Goal: Find specific page/section: Find specific page/section

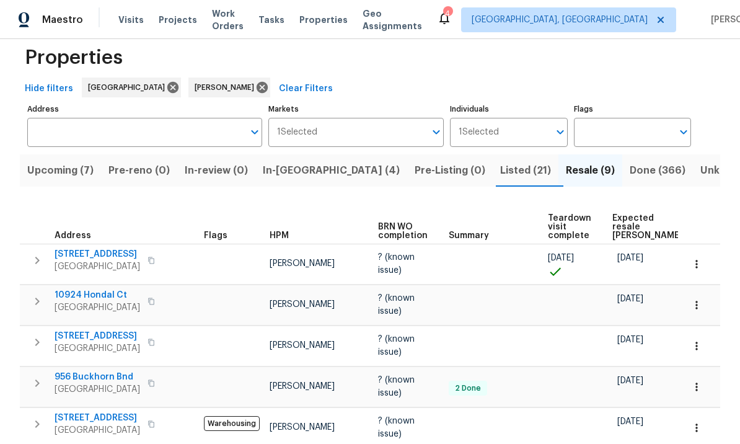
scroll to position [20, 0]
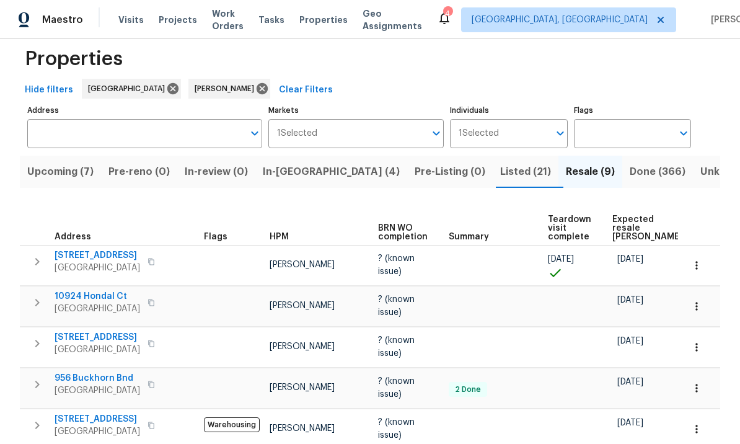
click at [500, 175] on span "Listed (21)" at bounding box center [525, 171] width 51 height 17
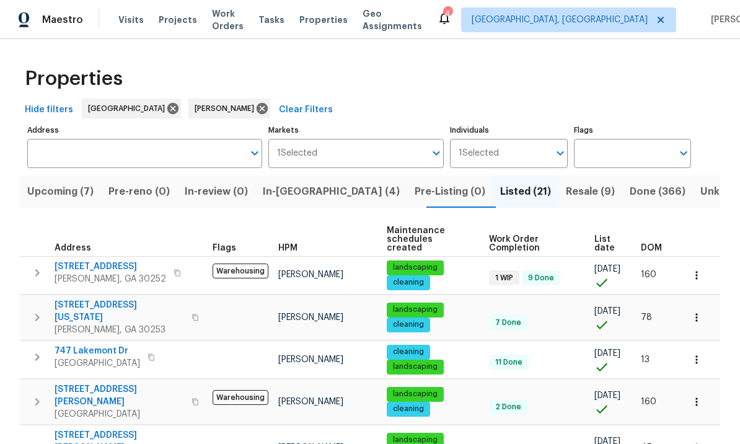
click at [629, 191] on span "Done (366)" at bounding box center [657, 191] width 56 height 17
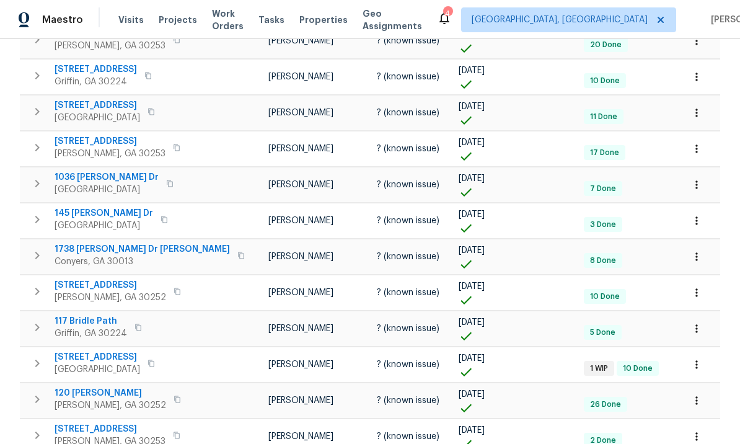
scroll to position [43, 0]
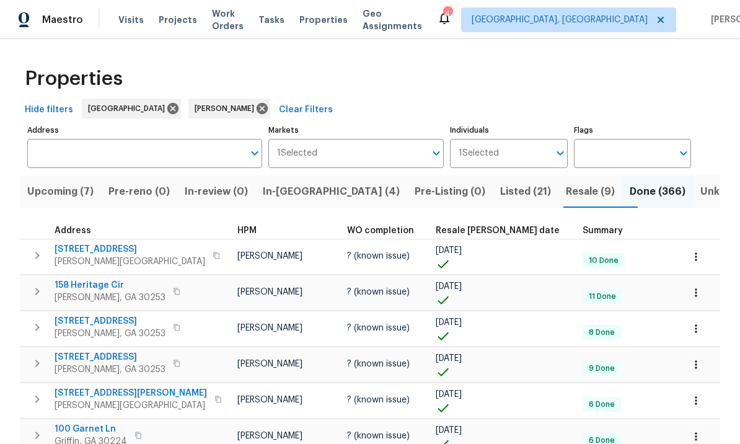
click at [500, 192] on span "Listed (21)" at bounding box center [525, 191] width 51 height 17
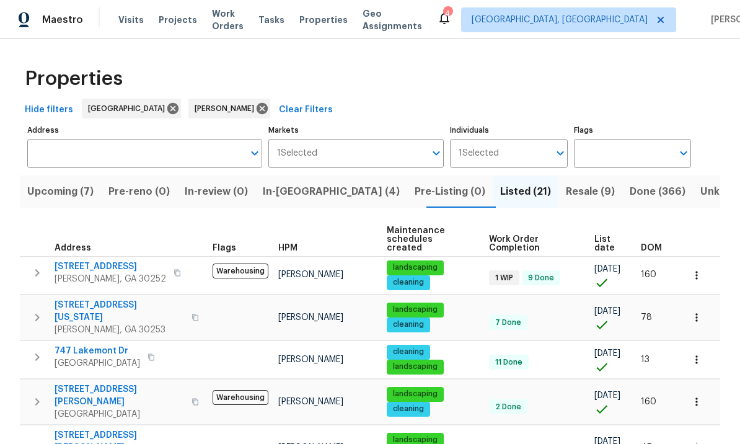
click at [566, 188] on span "Resale (9)" at bounding box center [590, 191] width 49 height 17
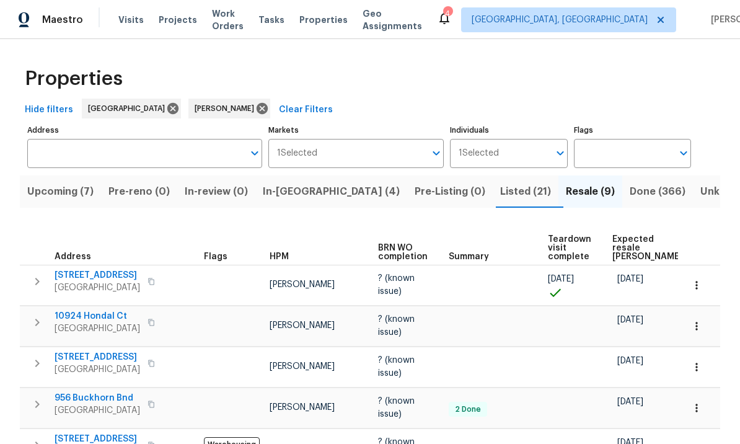
click at [629, 191] on span "Done (366)" at bounding box center [657, 191] width 56 height 17
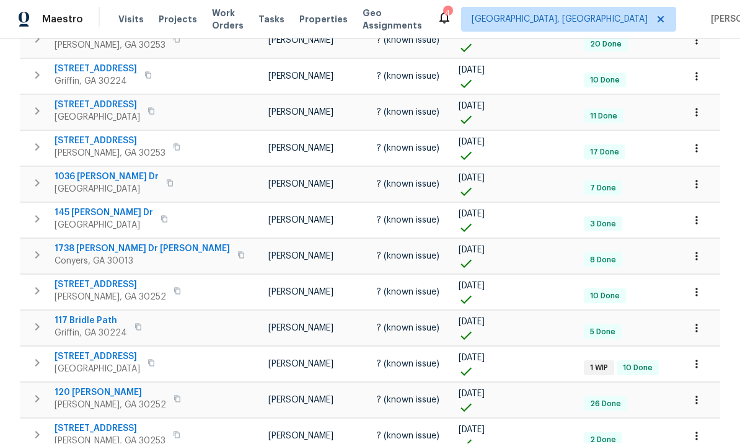
scroll to position [43, 0]
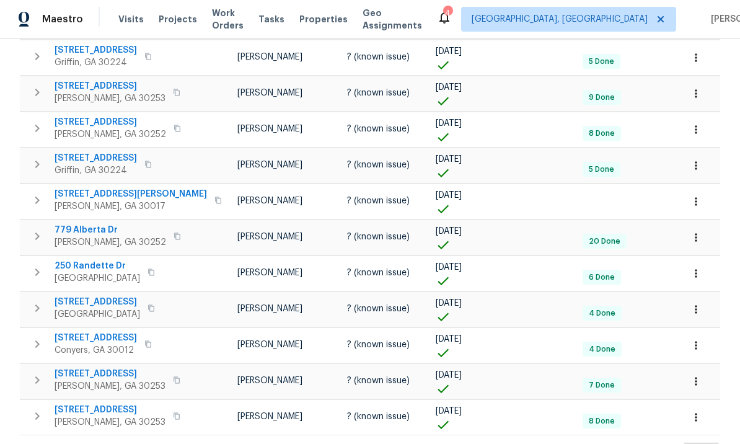
scroll to position [43, 0]
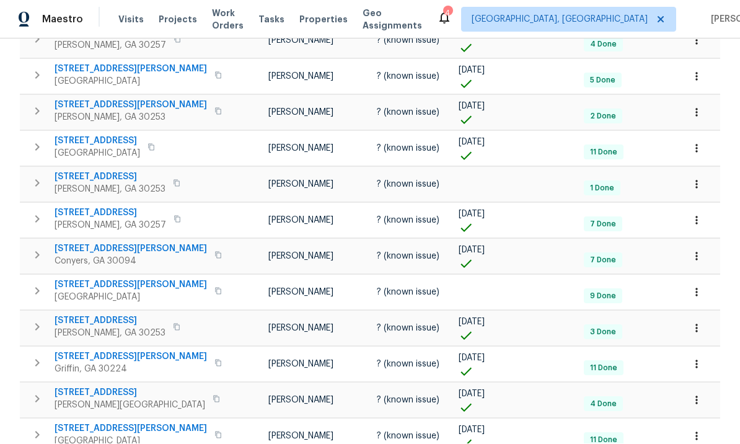
scroll to position [43, 0]
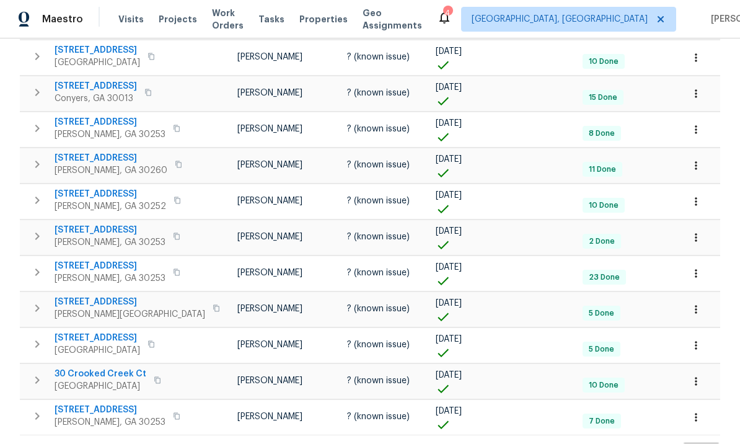
scroll to position [43, 0]
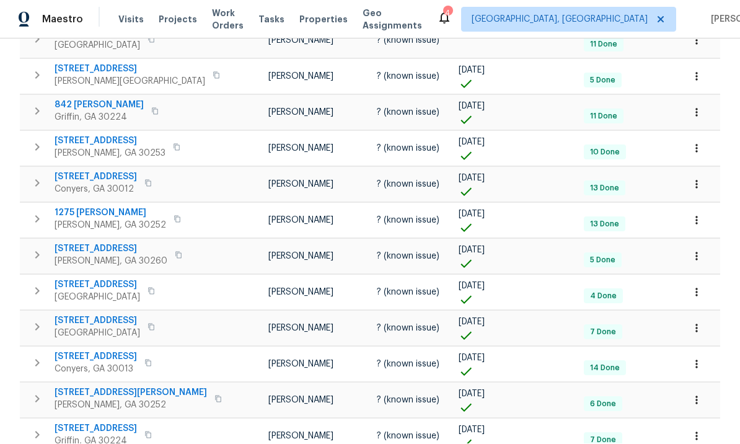
scroll to position [43, 0]
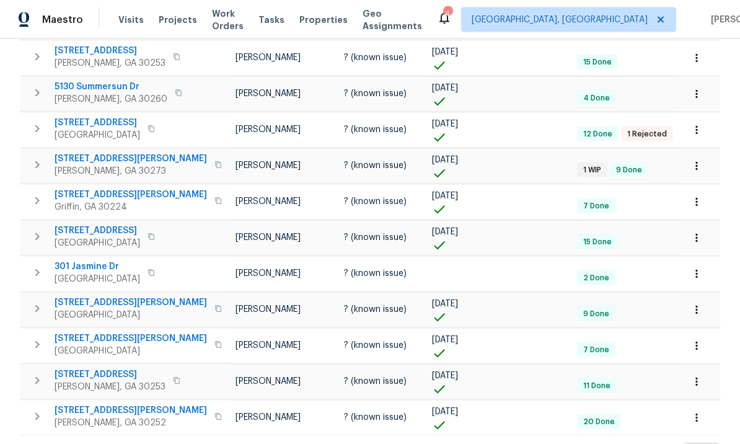
scroll to position [43, 0]
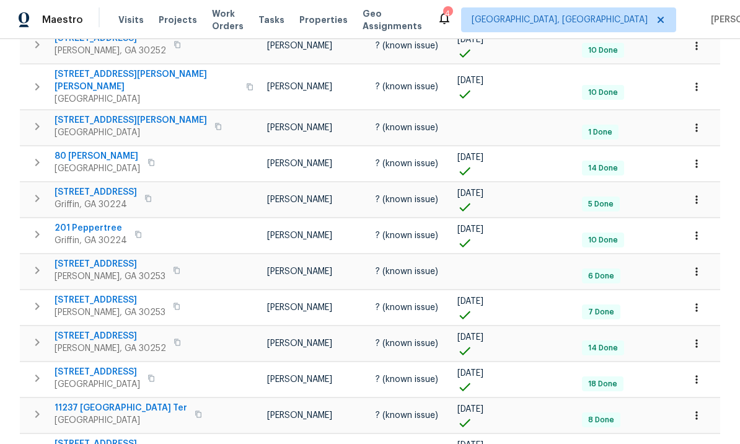
scroll to position [43, 0]
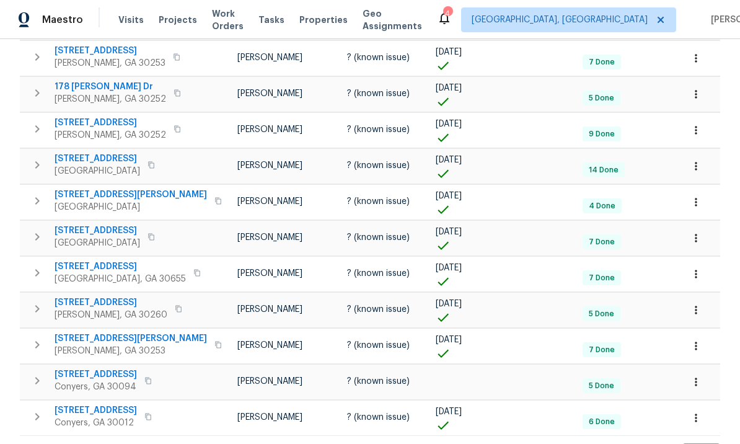
scroll to position [43, 0]
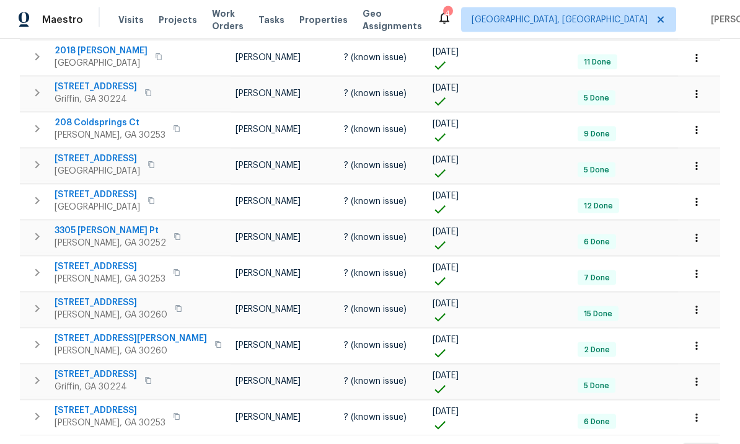
scroll to position [43, 0]
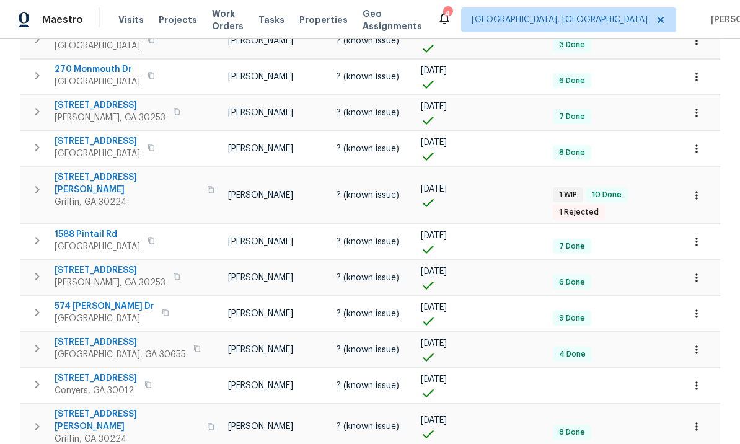
scroll to position [43, 0]
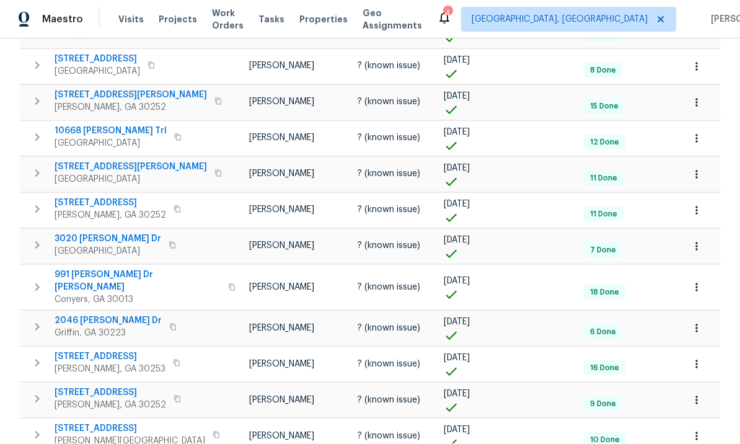
scroll to position [43, 0]
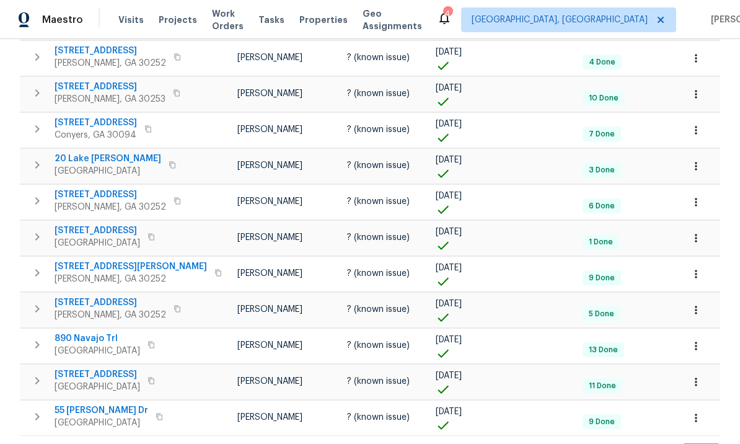
scroll to position [43, 0]
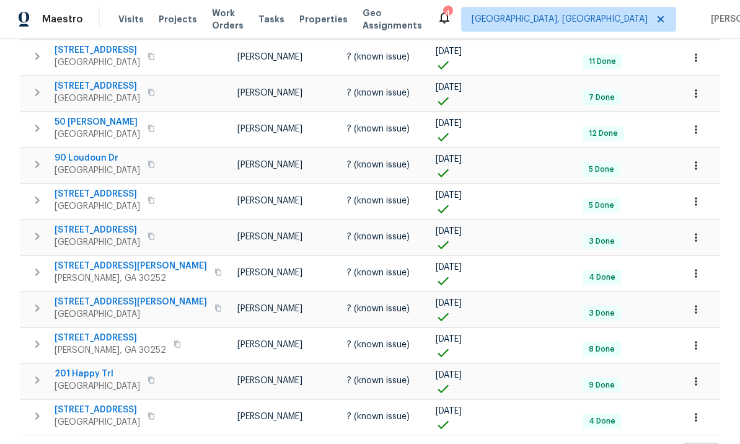
scroll to position [43, 0]
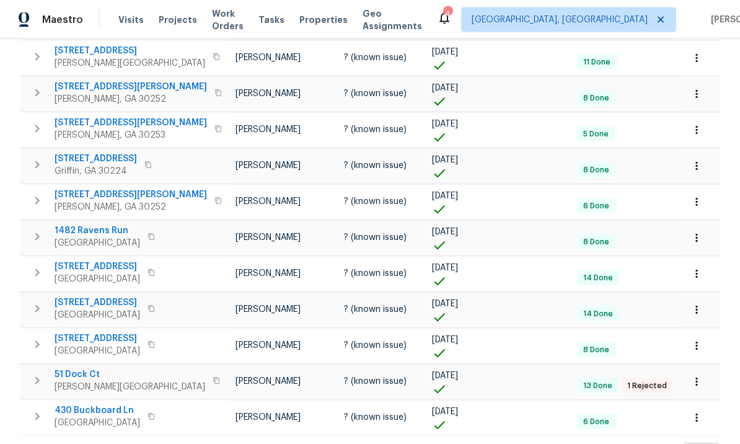
scroll to position [43, 0]
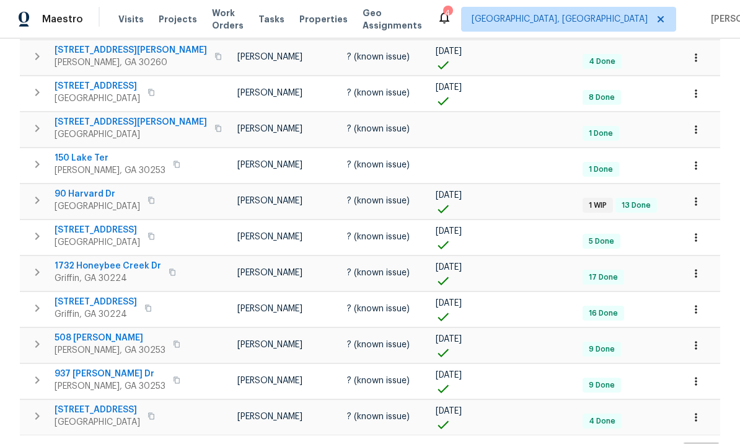
scroll to position [43, 0]
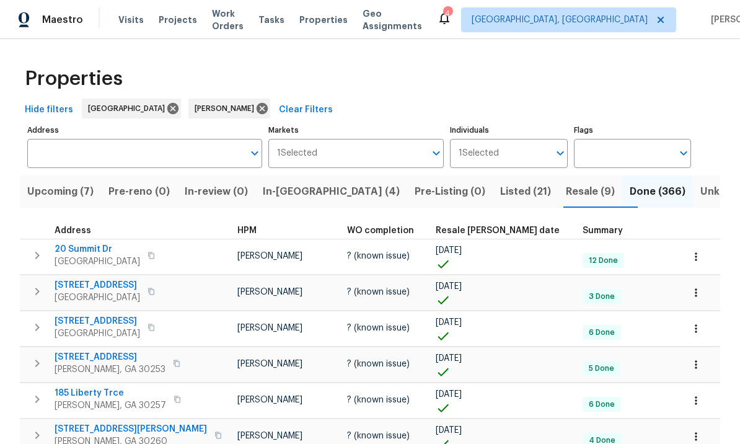
scroll to position [0, 0]
